Goal: Transaction & Acquisition: Purchase product/service

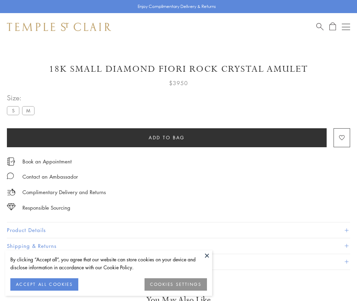
click at [167, 137] on span "Add to bag" at bounding box center [167, 138] width 36 height 8
